Goal: Task Accomplishment & Management: Complete application form

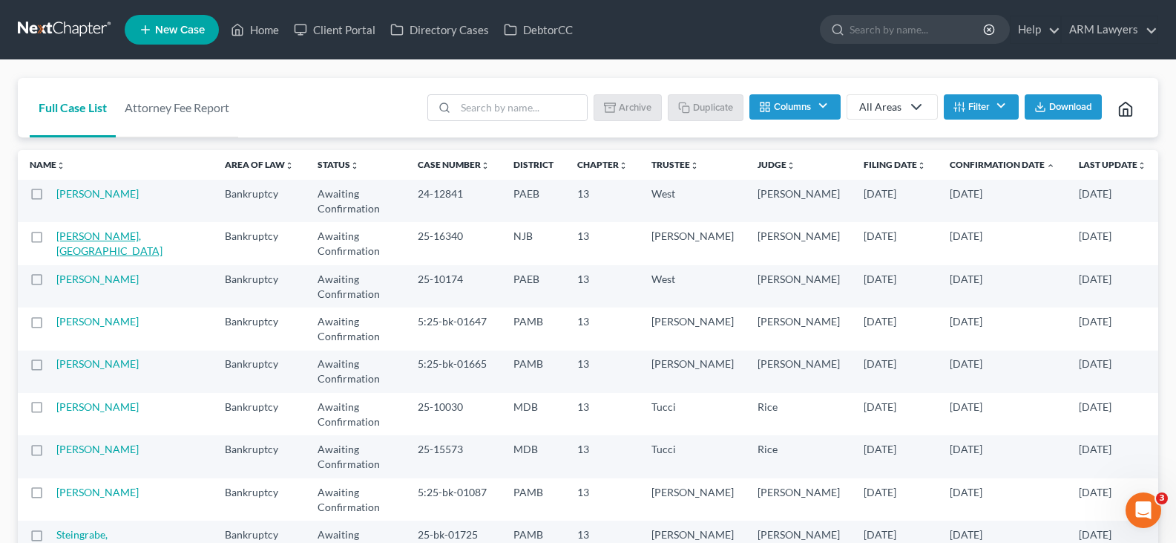
click at [108, 229] on link "DeSimone, Rhinesca" at bounding box center [109, 242] width 106 height 27
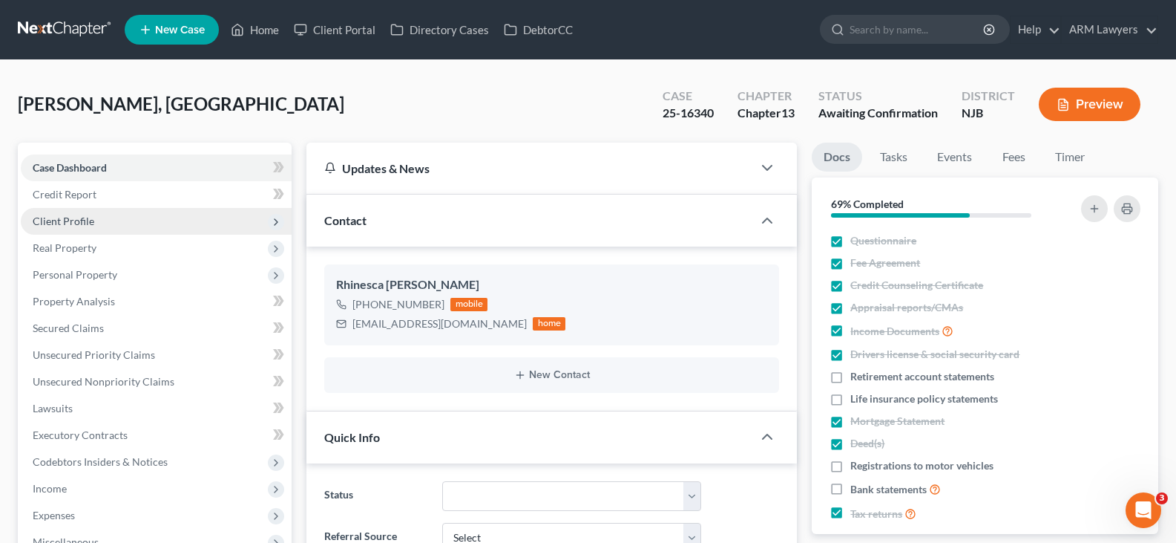
click at [88, 220] on span "Client Profile" at bounding box center [64, 220] width 62 height 13
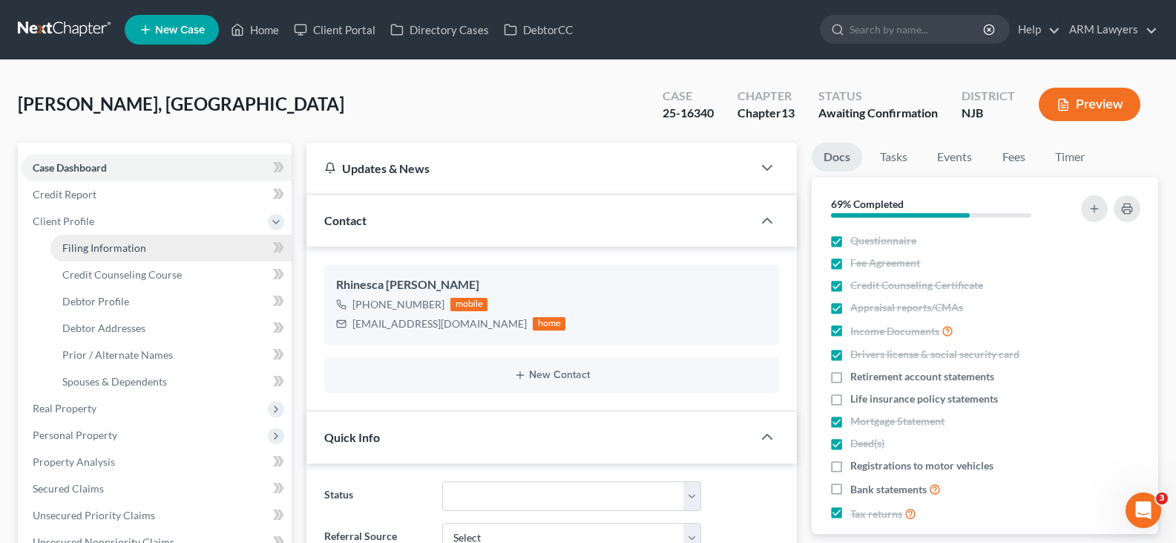
scroll to position [10, 0]
click at [105, 244] on span "Filing Information" at bounding box center [104, 247] width 84 height 13
select select "1"
select select "0"
select select "3"
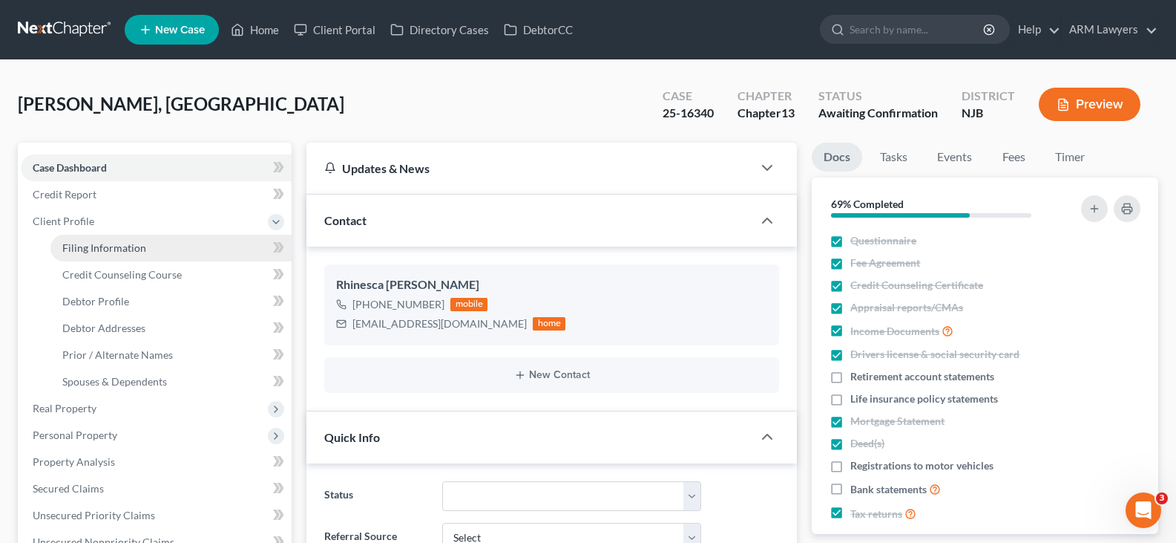
select select "51"
select select "2"
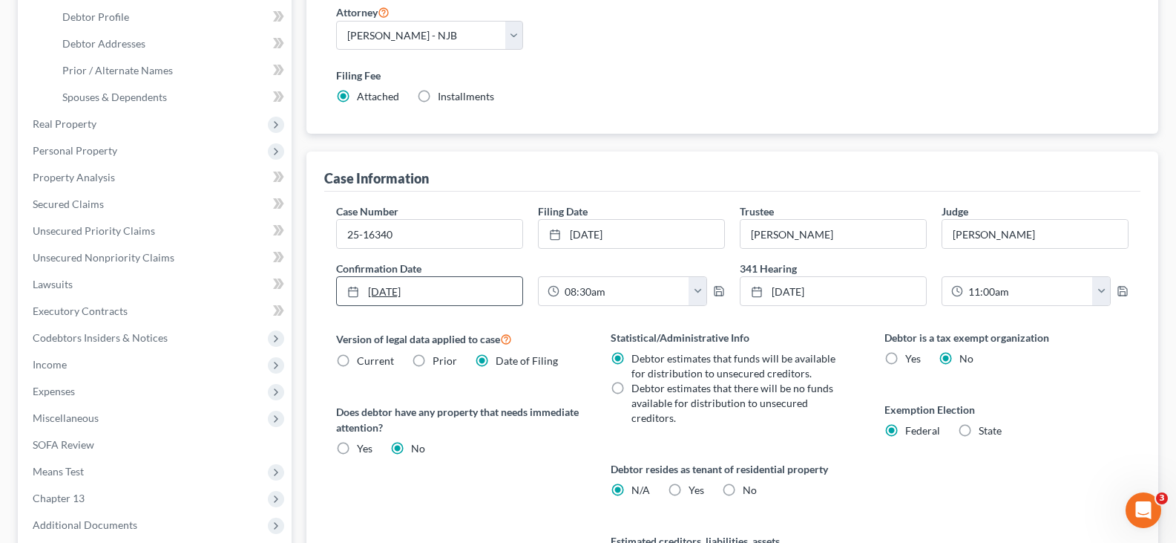
scroll to position [297, 0]
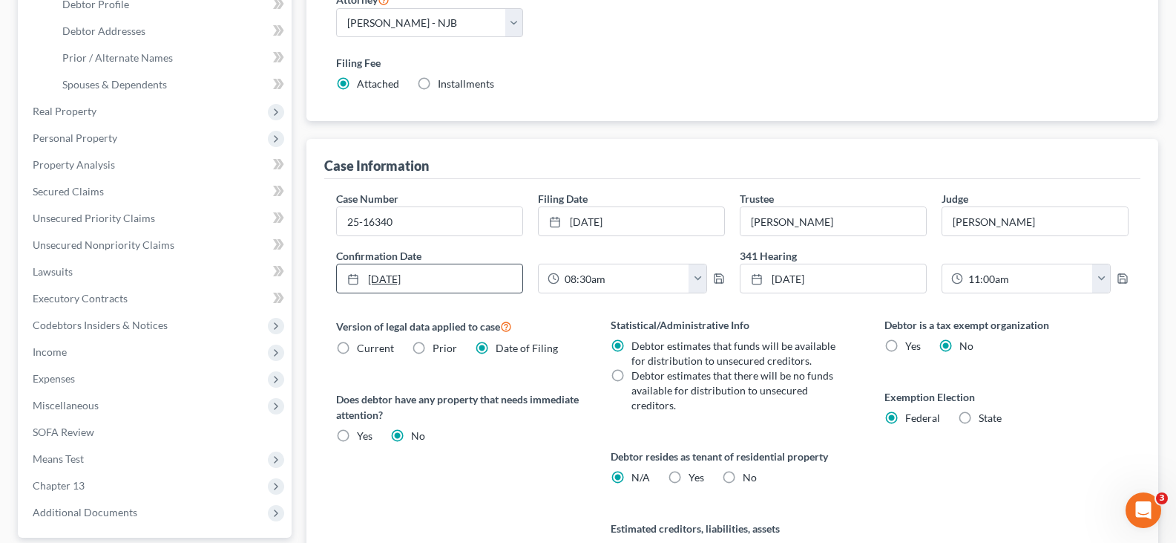
click at [416, 282] on link "8/21/2025" at bounding box center [430, 278] width 186 height 28
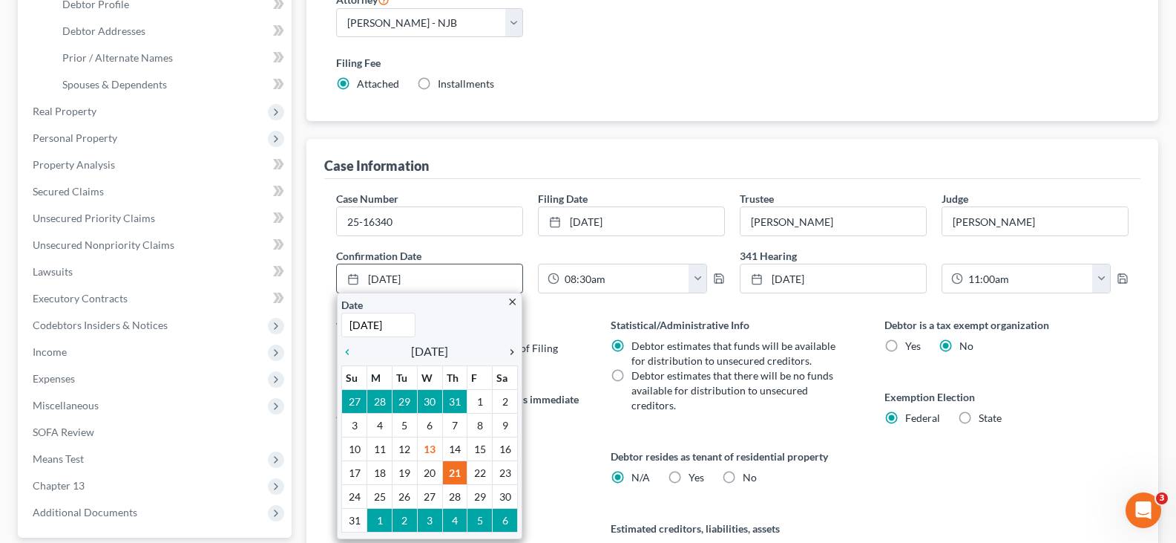
click at [511, 347] on icon "chevron_right" at bounding box center [508, 352] width 19 height 12
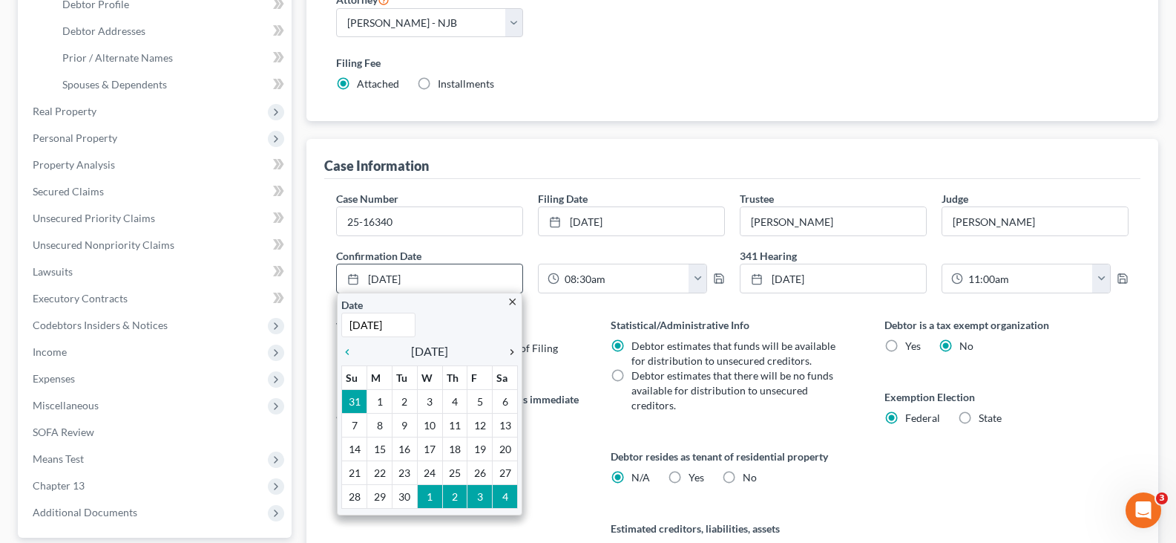
click at [511, 347] on icon "chevron_right" at bounding box center [508, 352] width 19 height 12
click at [351, 353] on icon "chevron_left" at bounding box center [350, 352] width 19 height 12
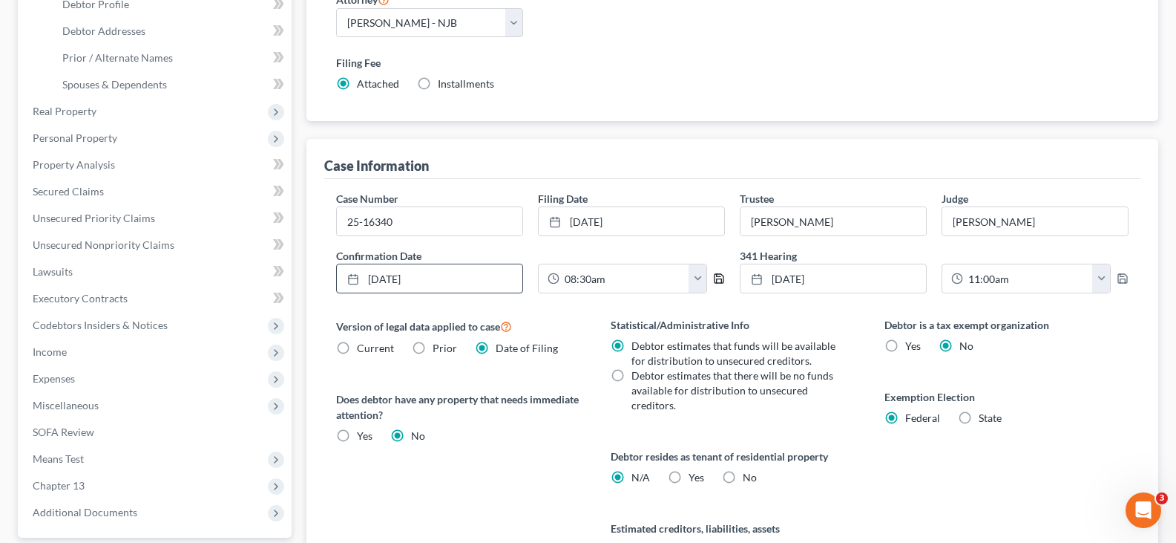
click at [720, 279] on polyline "button" at bounding box center [719, 281] width 5 height 4
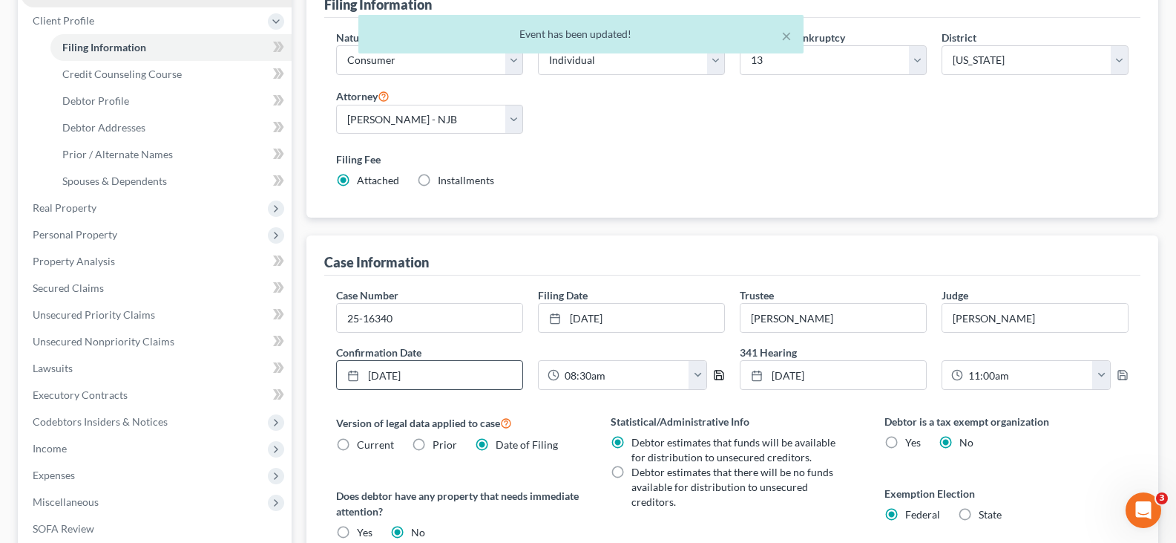
scroll to position [0, 0]
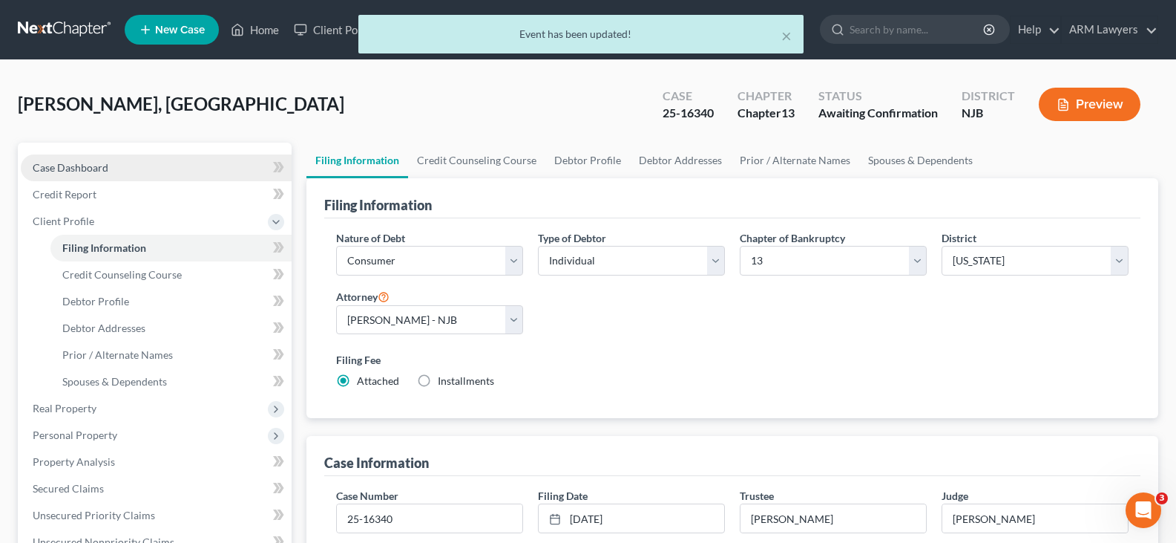
click at [114, 161] on link "Case Dashboard" at bounding box center [156, 167] width 271 height 27
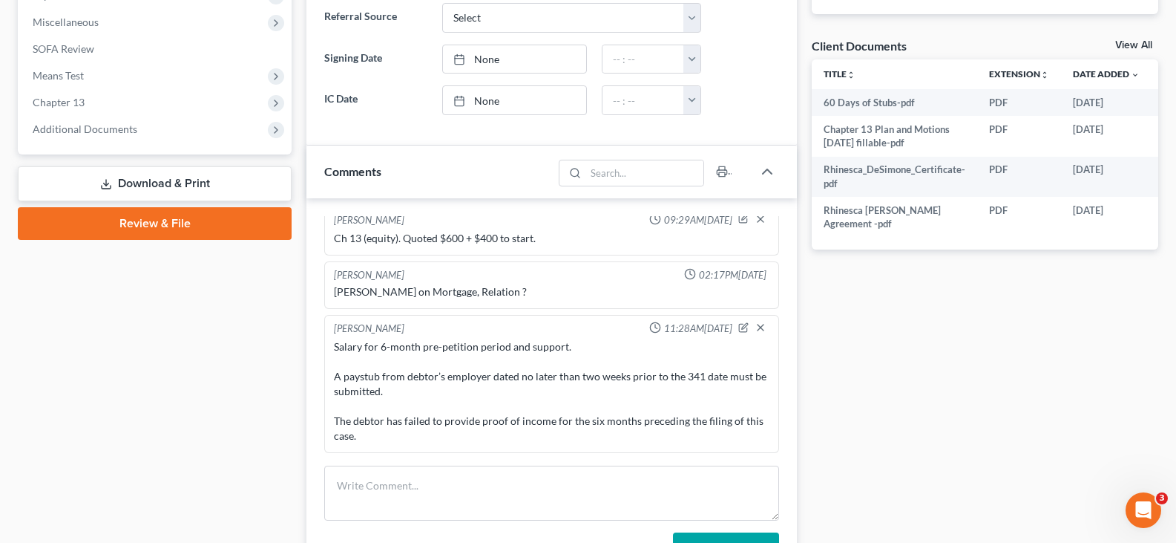
scroll to position [9, 0]
click at [459, 490] on textarea at bounding box center [551, 492] width 455 height 55
paste textarea "This matter is scheduled for next week. Trustee still need proof of debtor’s ch…"
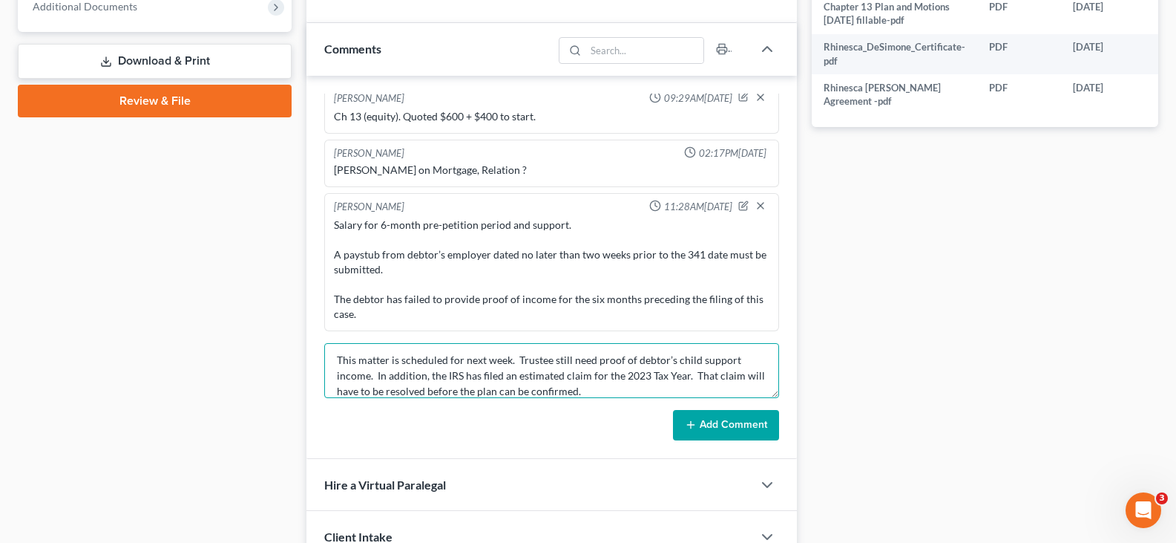
scroll to position [823, 0]
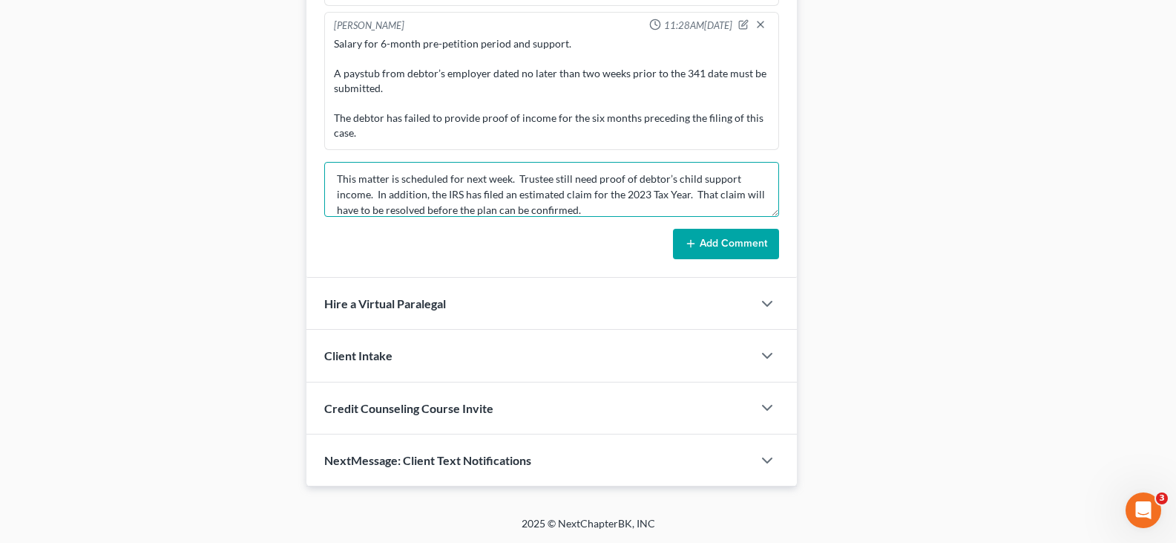
type textarea "This matter is scheduled for next week. Trustee still need proof of debtor’s ch…"
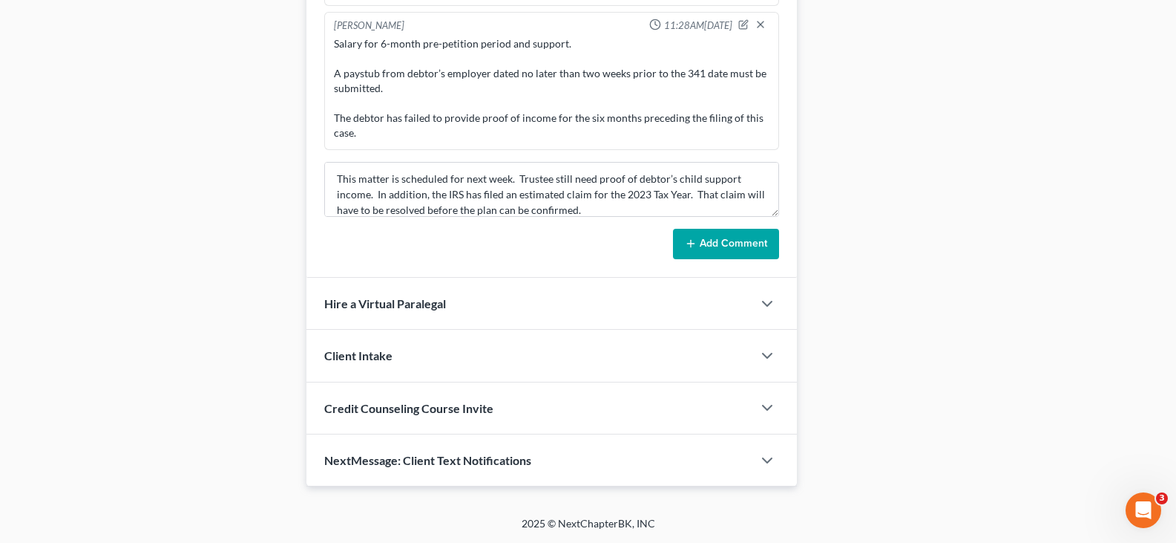
click at [710, 252] on button "Add Comment" at bounding box center [726, 244] width 106 height 31
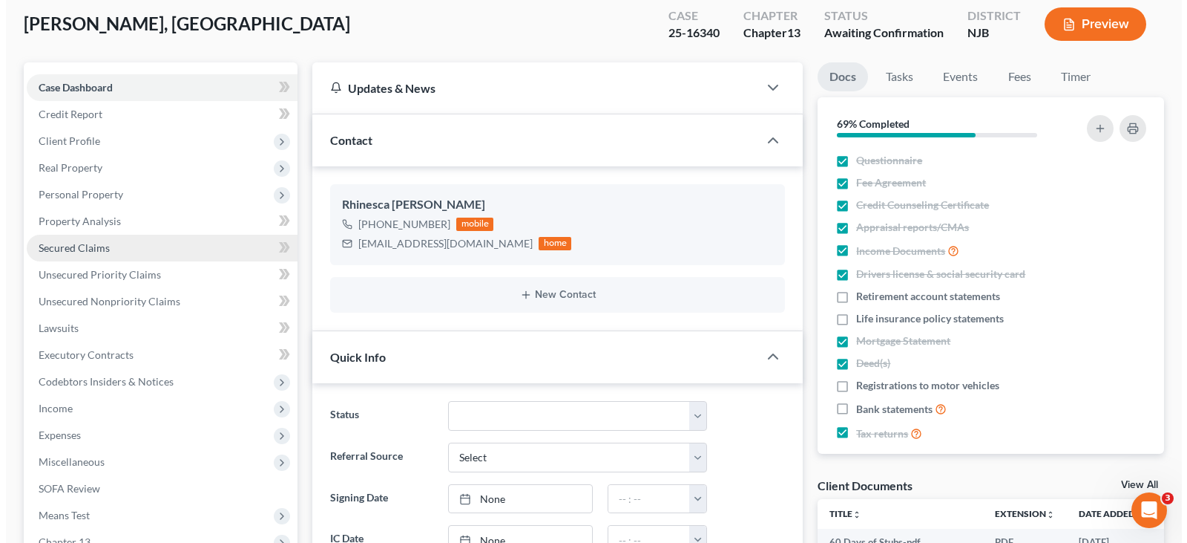
scroll to position [0, 0]
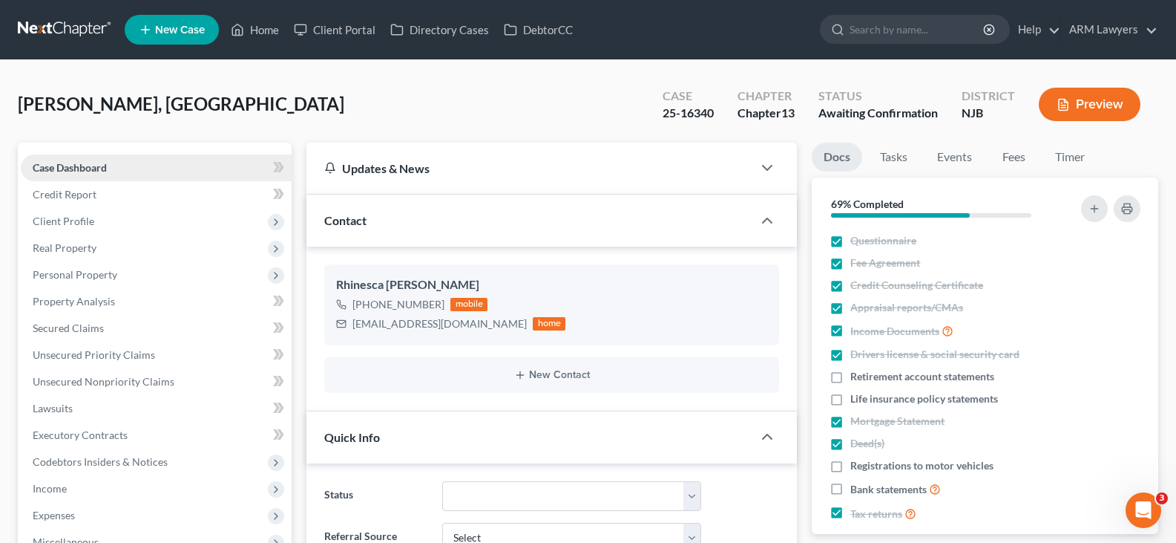
click at [108, 163] on link "Case Dashboard" at bounding box center [156, 167] width 271 height 27
click at [916, 41] on input "search" at bounding box center [918, 29] width 136 height 27
type input "dubiac"
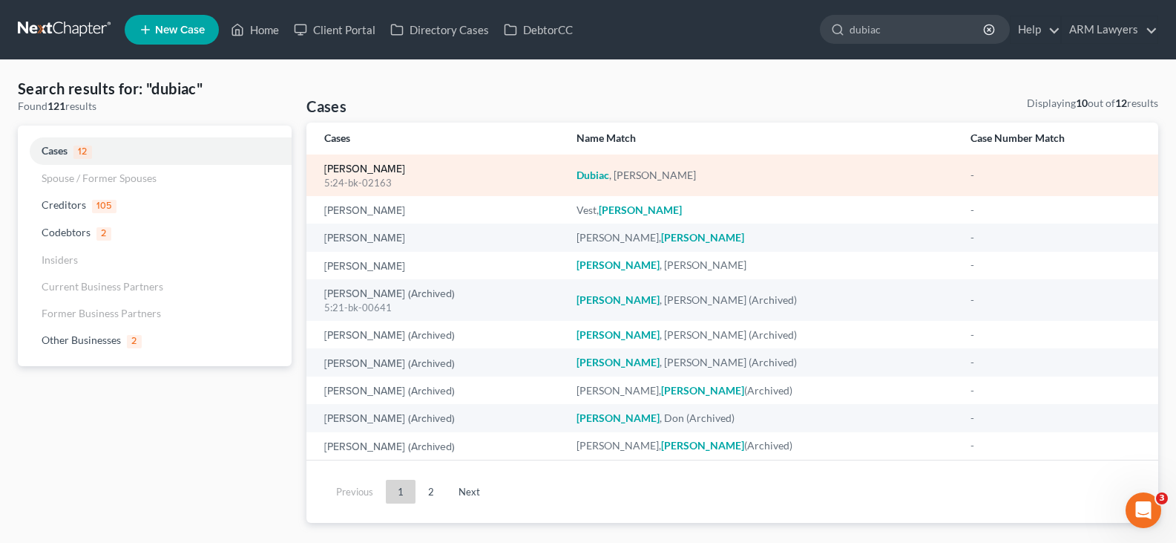
click at [341, 171] on link "Dubiac, Nicole" at bounding box center [364, 169] width 81 height 10
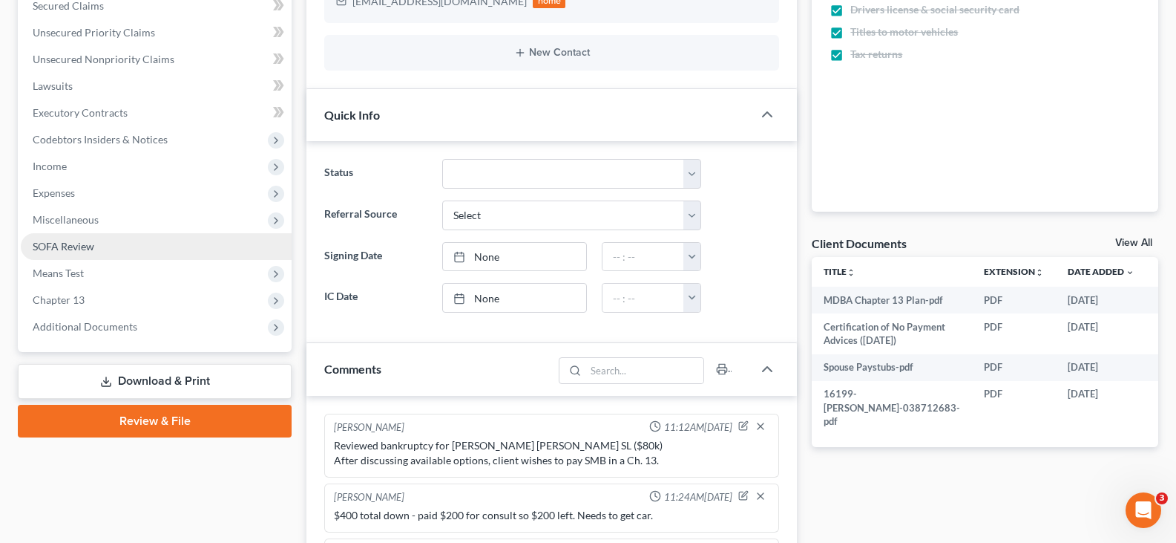
scroll to position [148, 0]
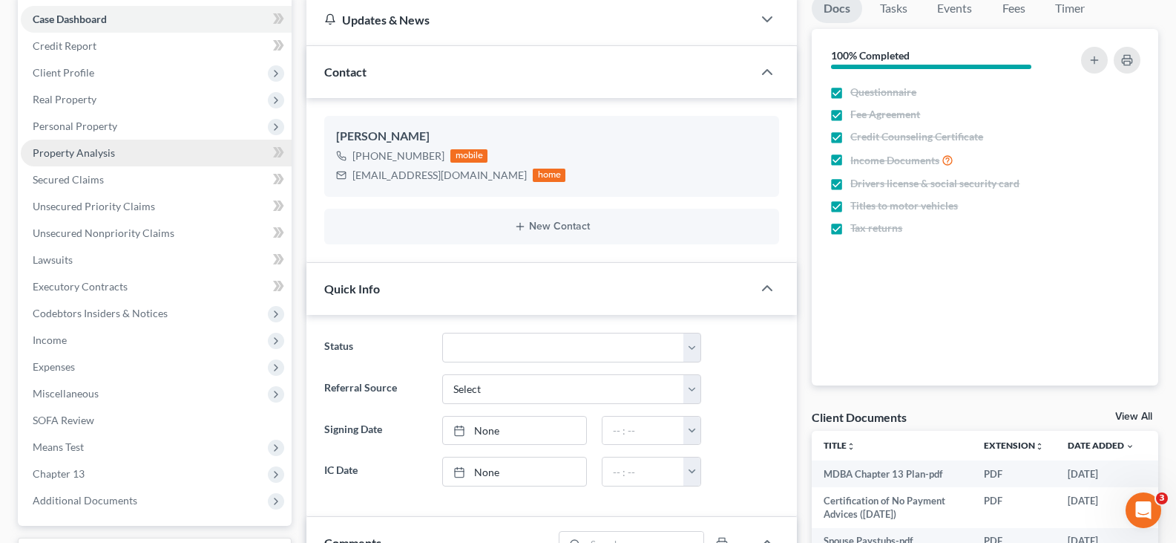
click at [109, 160] on link "Property Analysis" at bounding box center [156, 153] width 271 height 27
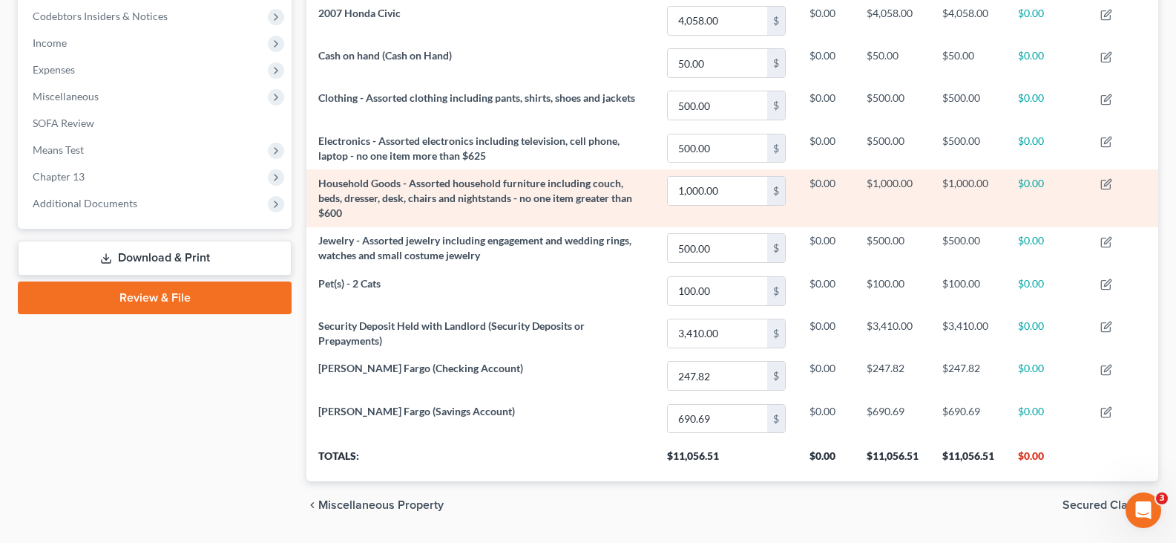
scroll to position [371, 0]
